Goal: Transaction & Acquisition: Book appointment/travel/reservation

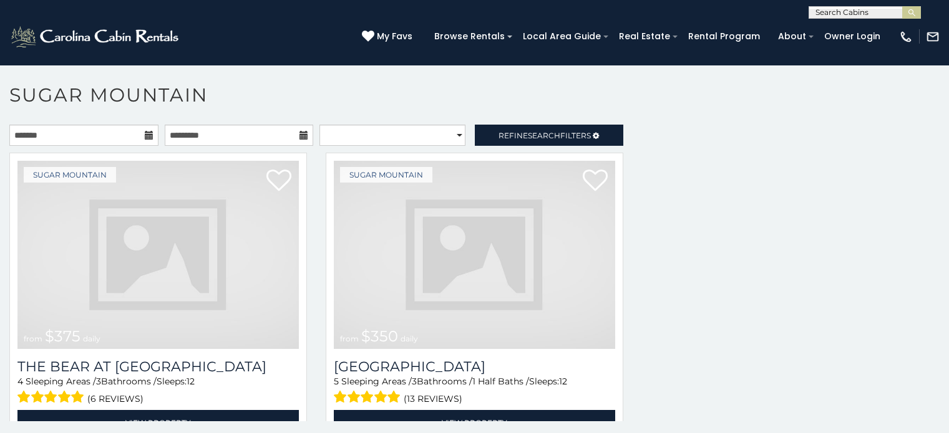
scroll to position [5, 0]
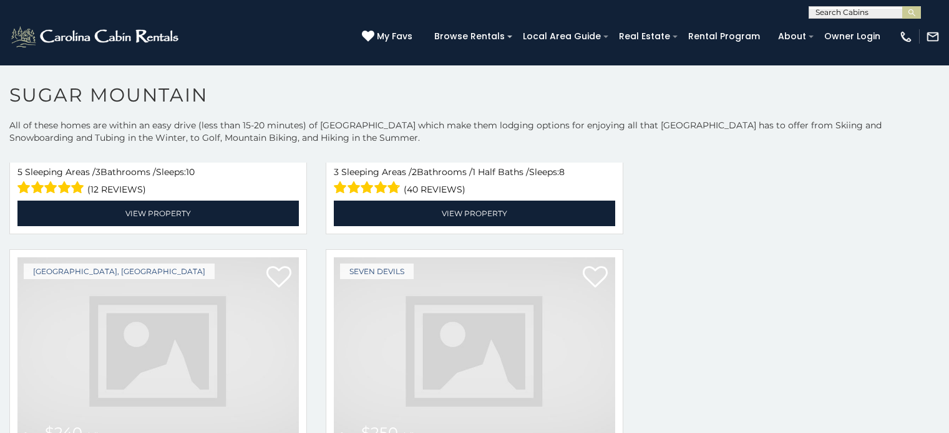
scroll to position [2398, 0]
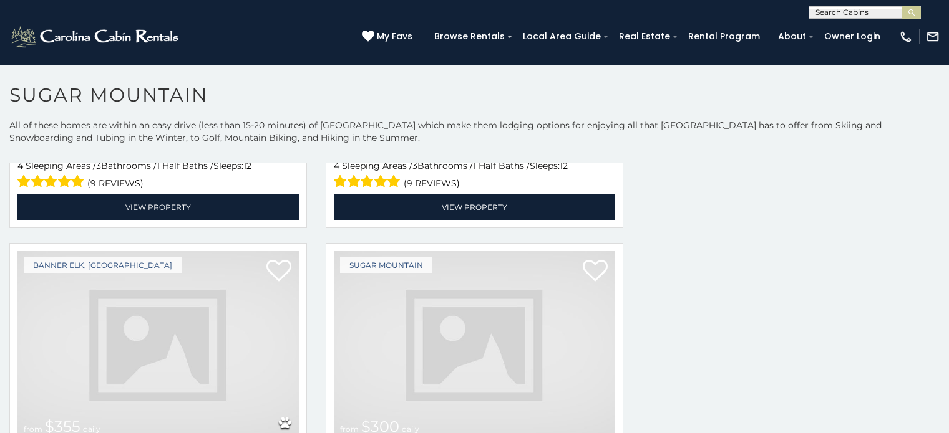
click at [456, 374] on img at bounding box center [474, 345] width 281 height 188
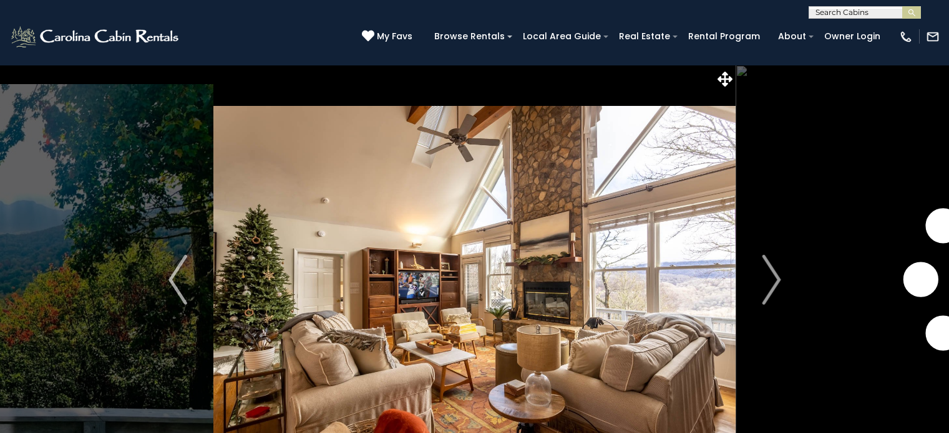
scroll to position [44, 0]
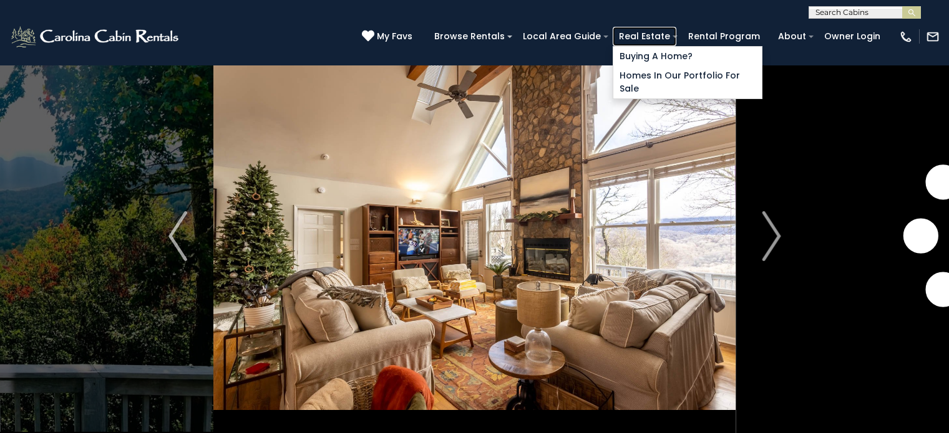
click at [676, 36] on link "Real Estate" at bounding box center [644, 36] width 64 height 19
